Goal: Task Accomplishment & Management: Manage account settings

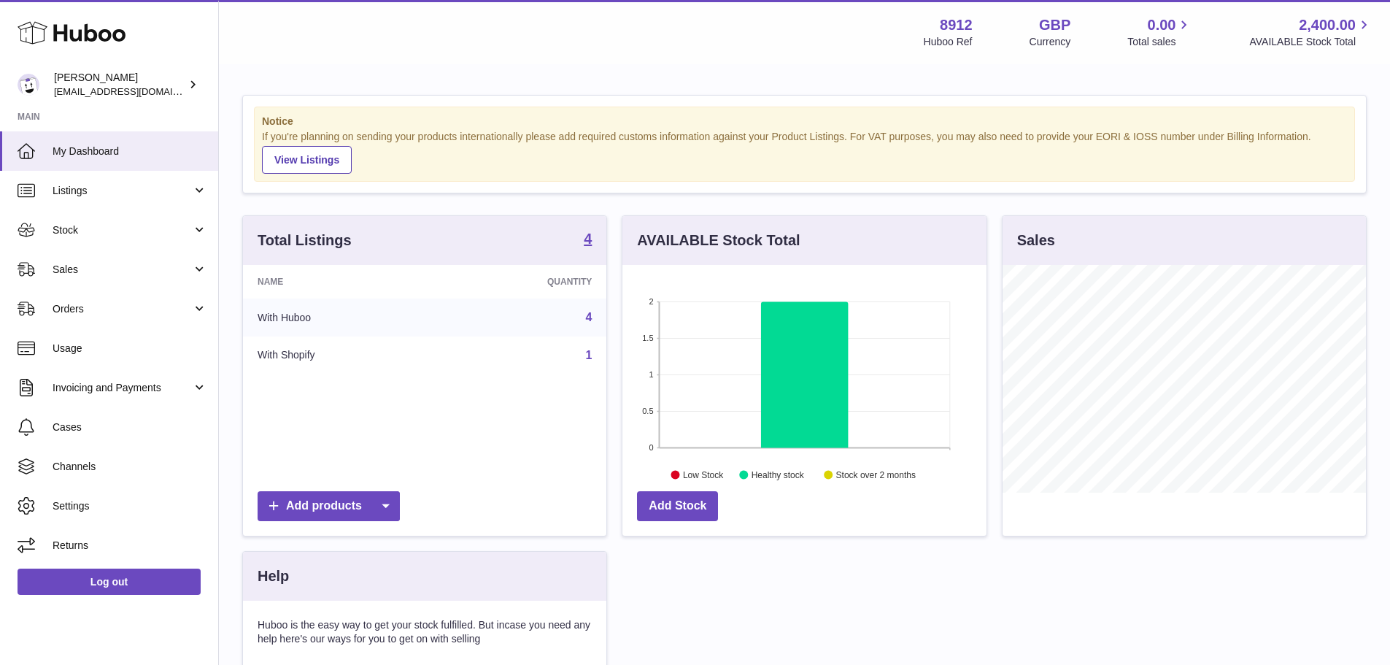
scroll to position [228, 364]
click at [77, 461] on span "Channels" at bounding box center [130, 467] width 155 height 14
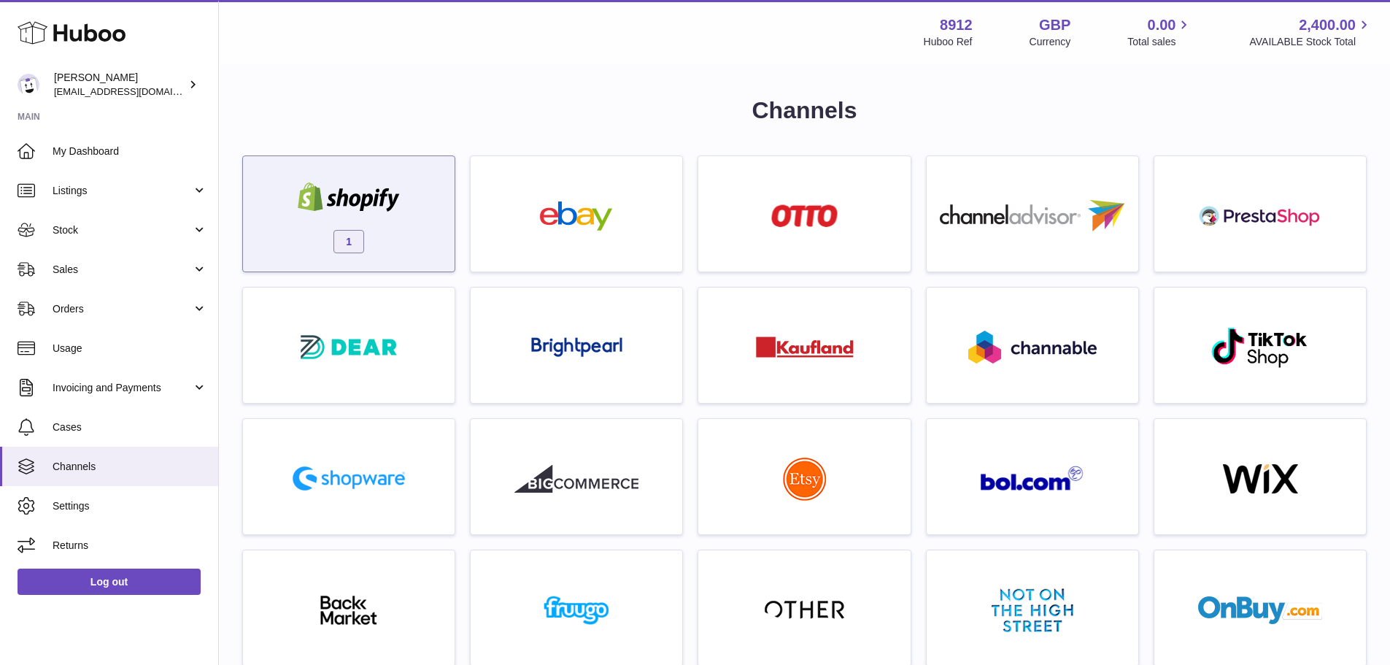
click at [396, 228] on div "1" at bounding box center [348, 217] width 197 height 93
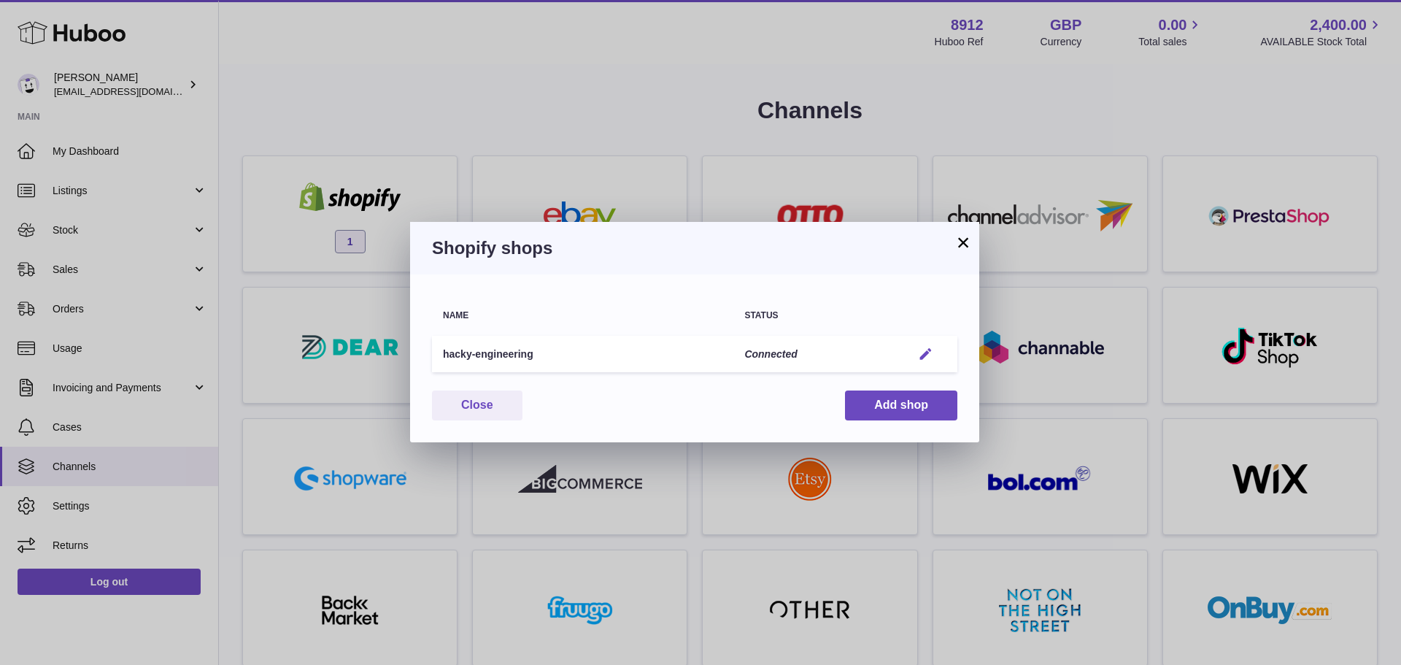
click at [930, 351] on em "button" at bounding box center [925, 354] width 15 height 15
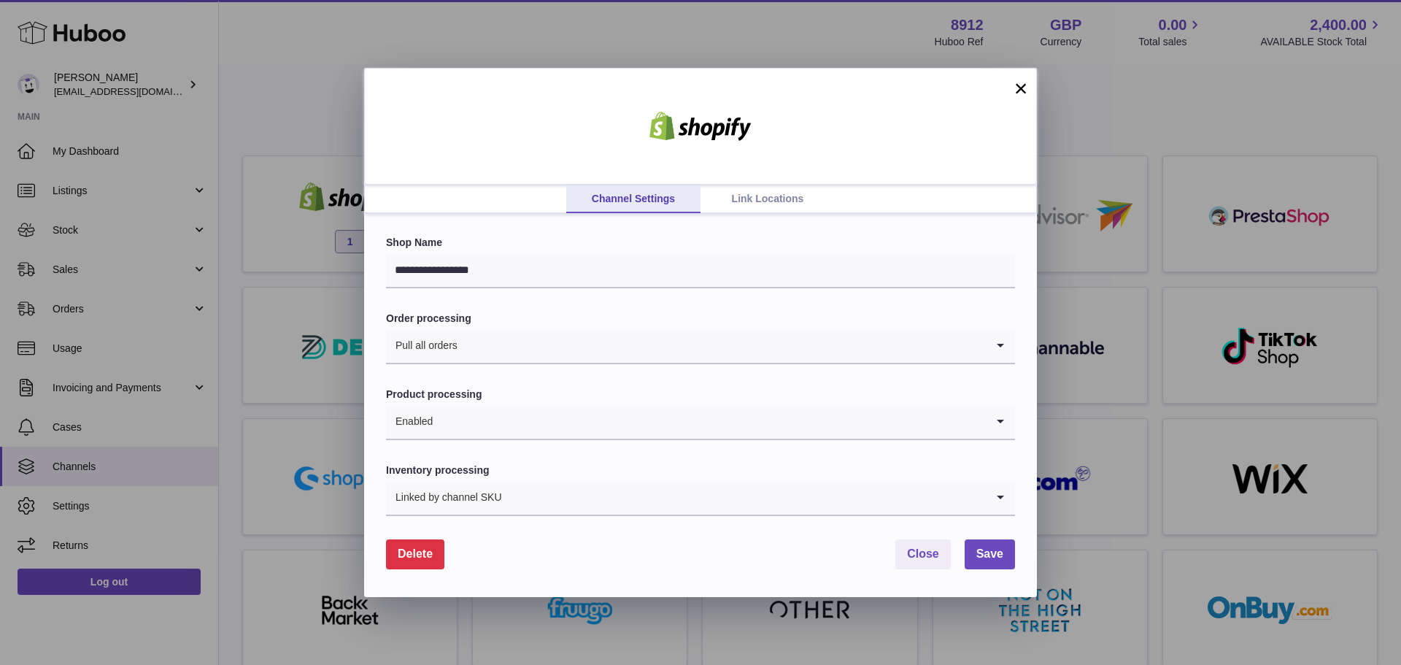
click at [763, 203] on link "Link Locations" at bounding box center [767, 199] width 134 height 28
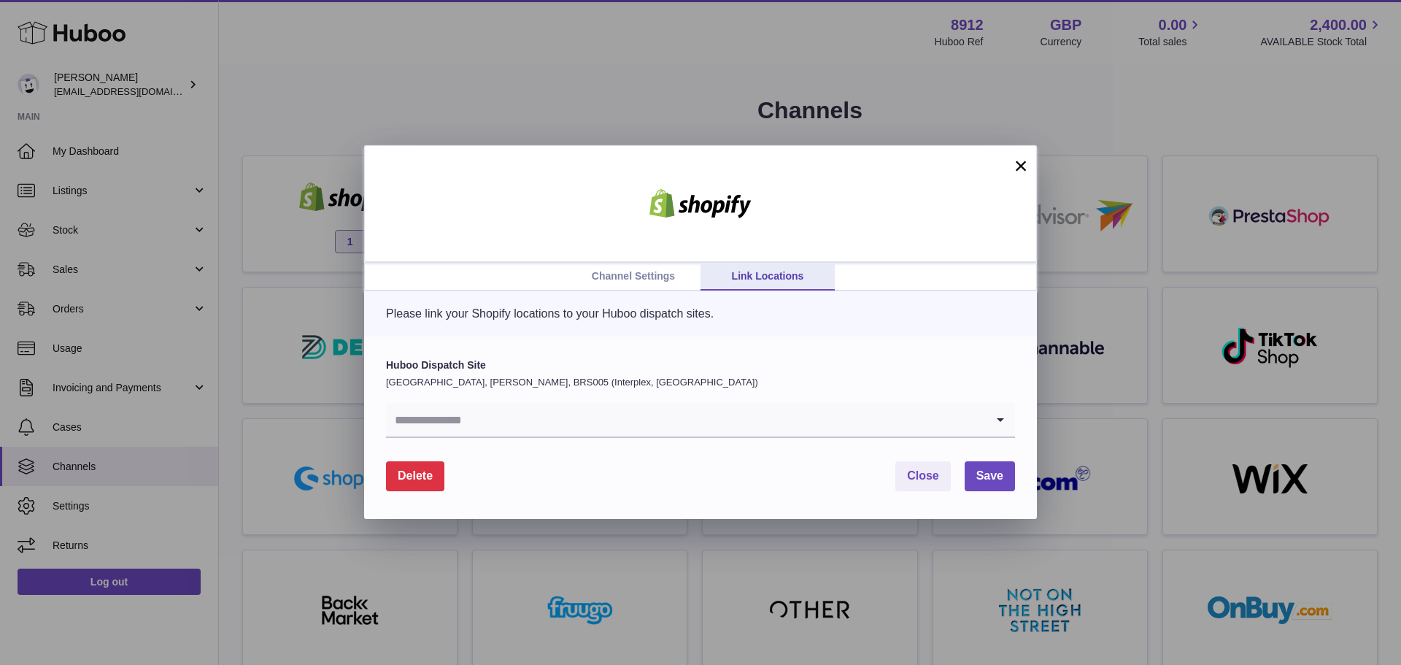
click at [652, 405] on input "Search for option" at bounding box center [686, 420] width 600 height 34
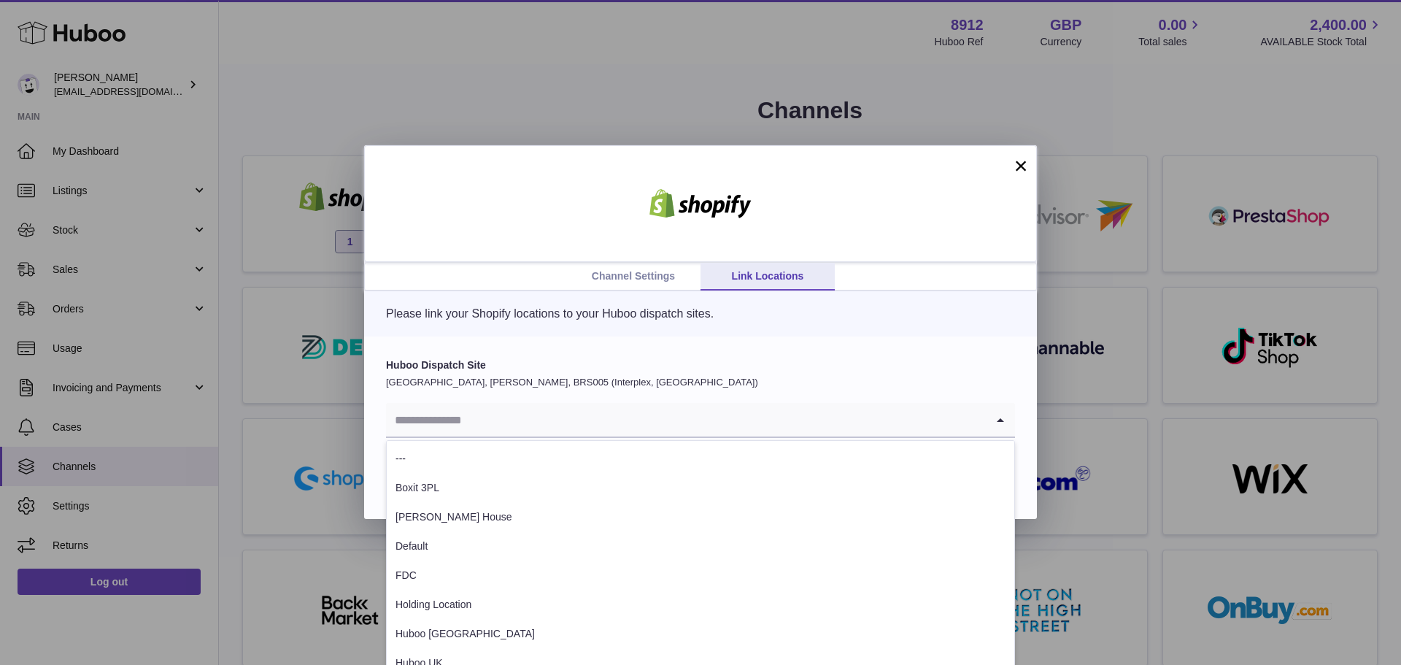
scroll to position [31, 0]
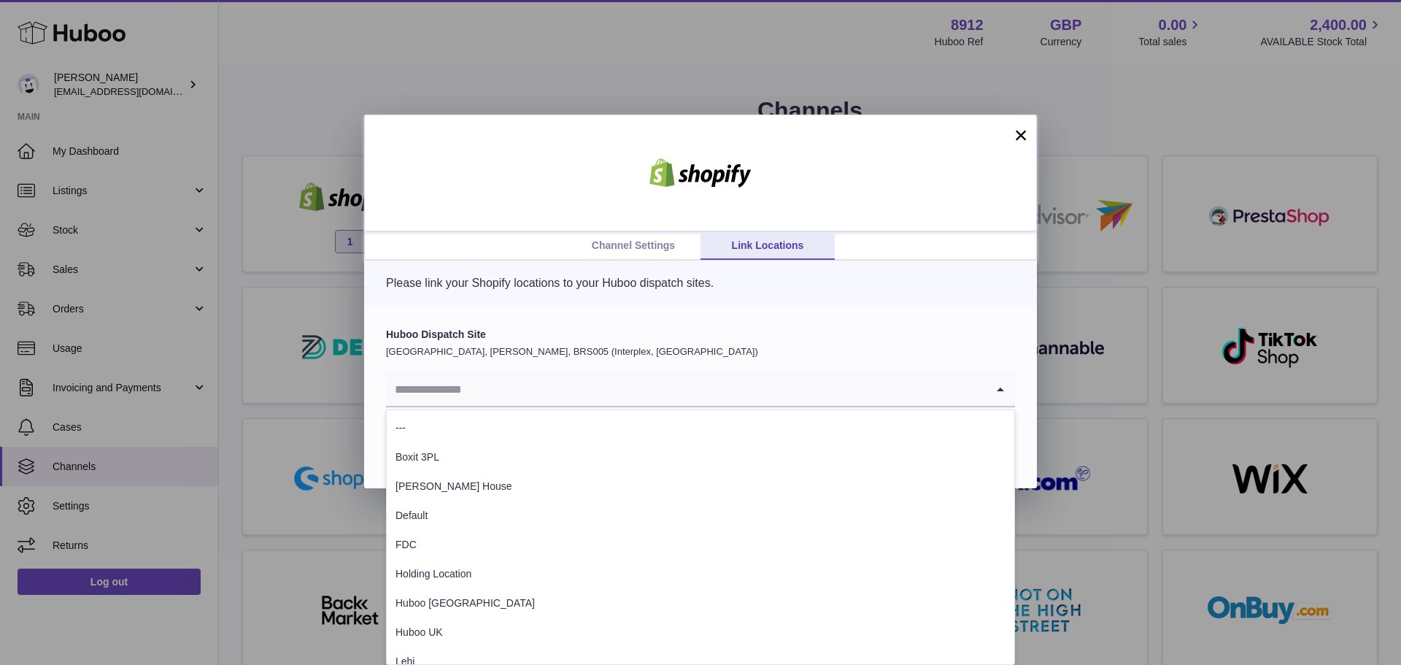
click at [713, 356] on p "[GEOGRAPHIC_DATA], [PERSON_NAME], BRS005 (Interplex, [GEOGRAPHIC_DATA])" at bounding box center [700, 351] width 629 height 13
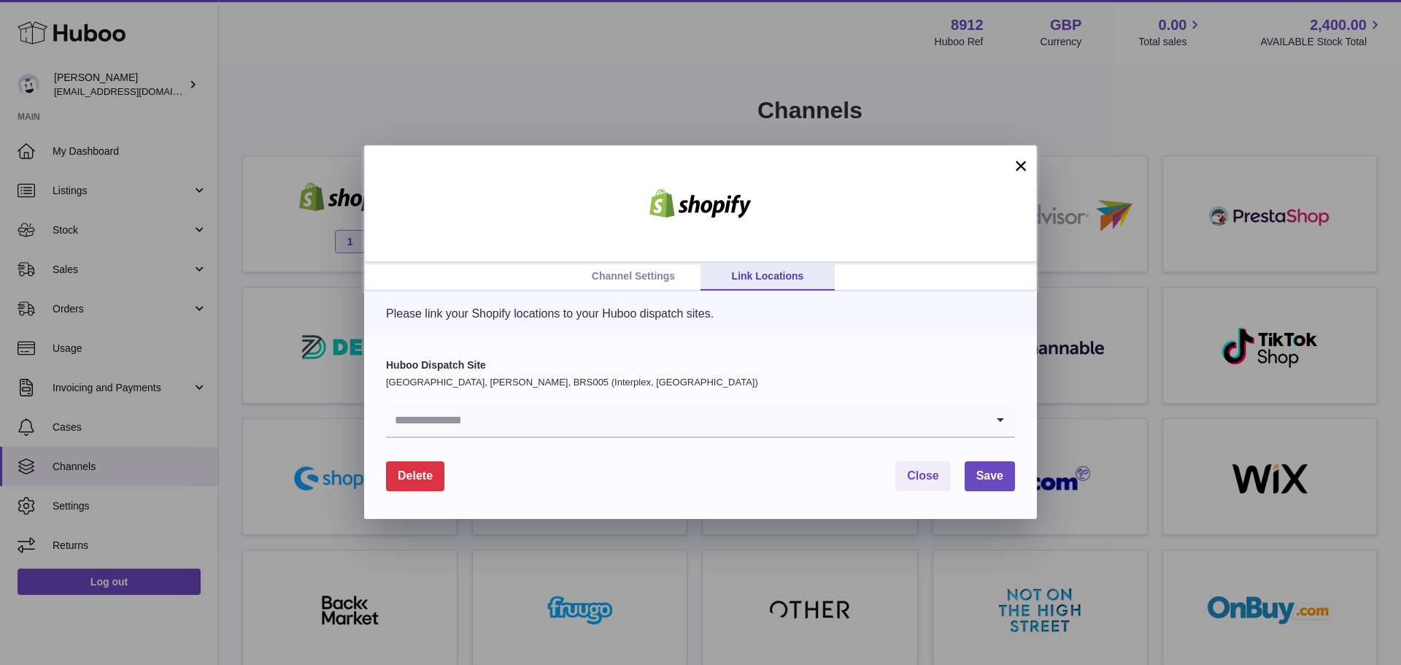
scroll to position [0, 0]
click at [694, 421] on input "Search for option" at bounding box center [686, 420] width 600 height 34
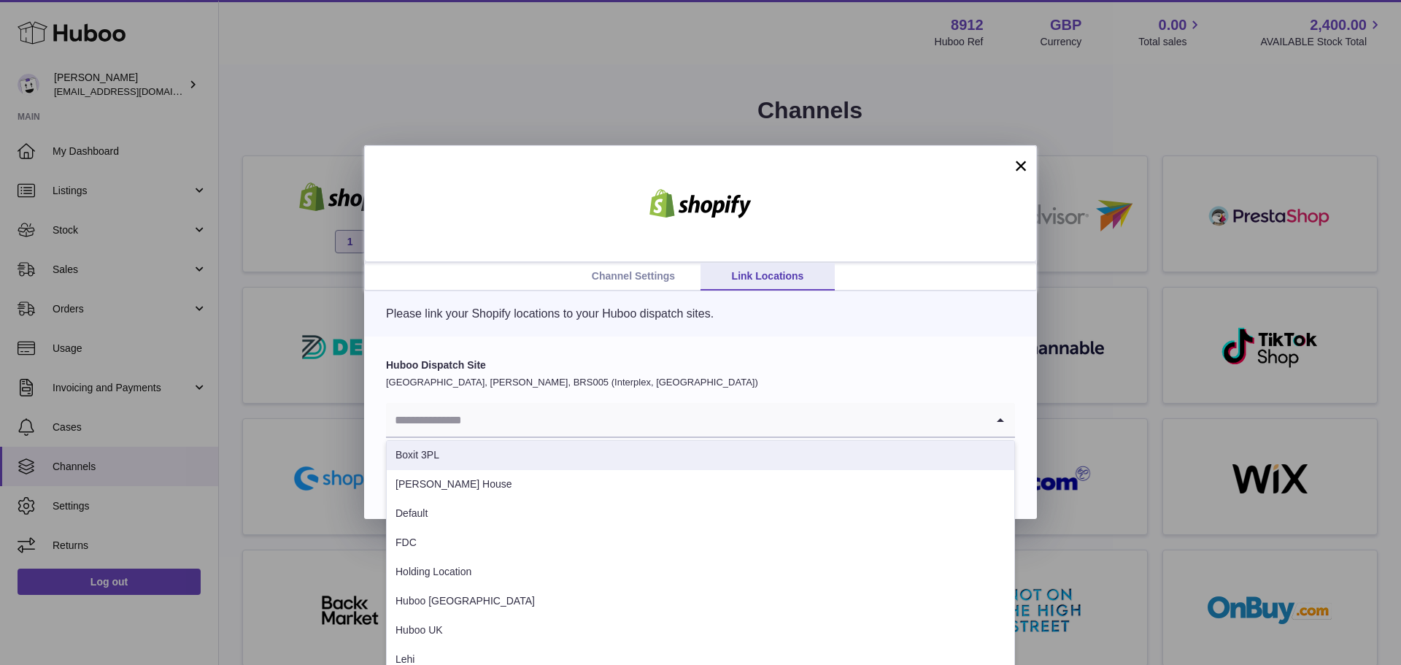
scroll to position [31, 0]
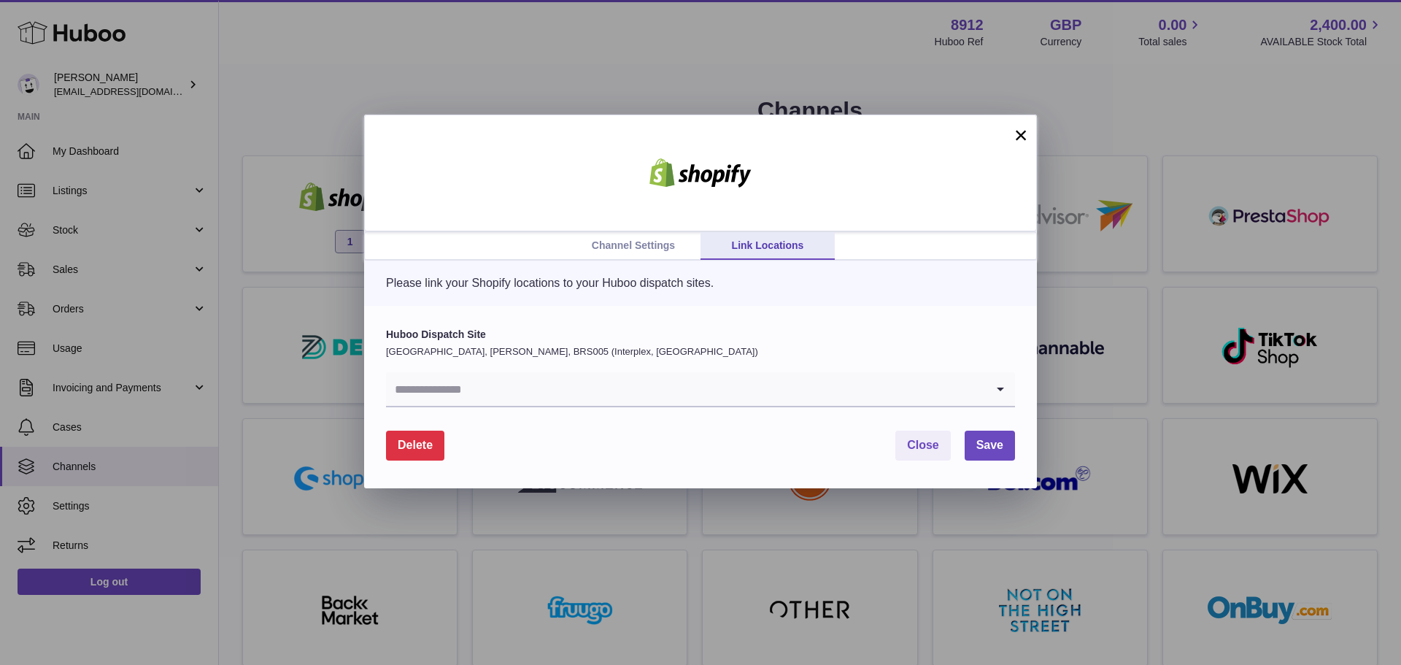
click at [823, 361] on div "Huboo Dispatch Site [GEOGRAPHIC_DATA], [PERSON_NAME], BRS005 (Interplex, [GEOGR…" at bounding box center [700, 368] width 629 height 80
